Goal: Complete application form

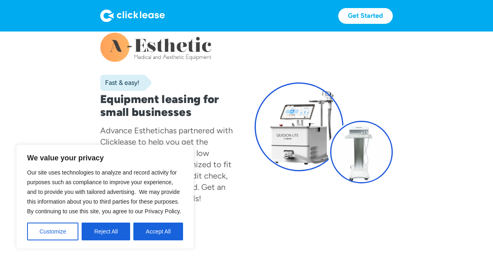
scroll to position [17, 0]
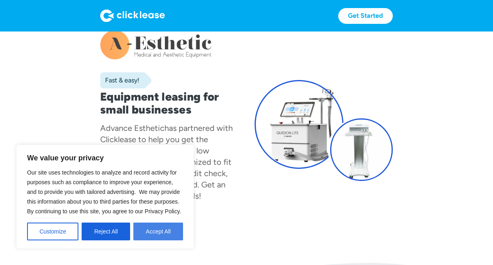
click at [158, 229] on button "Accept All" at bounding box center [158, 232] width 50 height 18
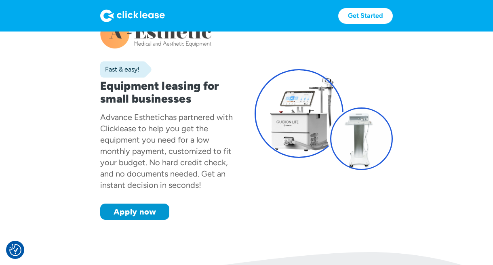
scroll to position [0, 0]
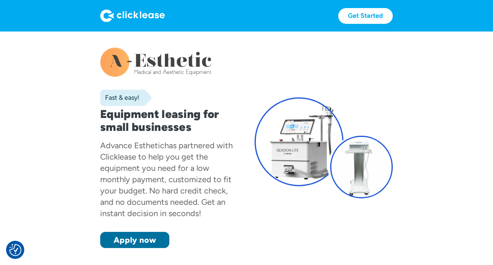
click at [156, 240] on link "Apply now" at bounding box center [134, 240] width 69 height 16
